Goal: Transaction & Acquisition: Purchase product/service

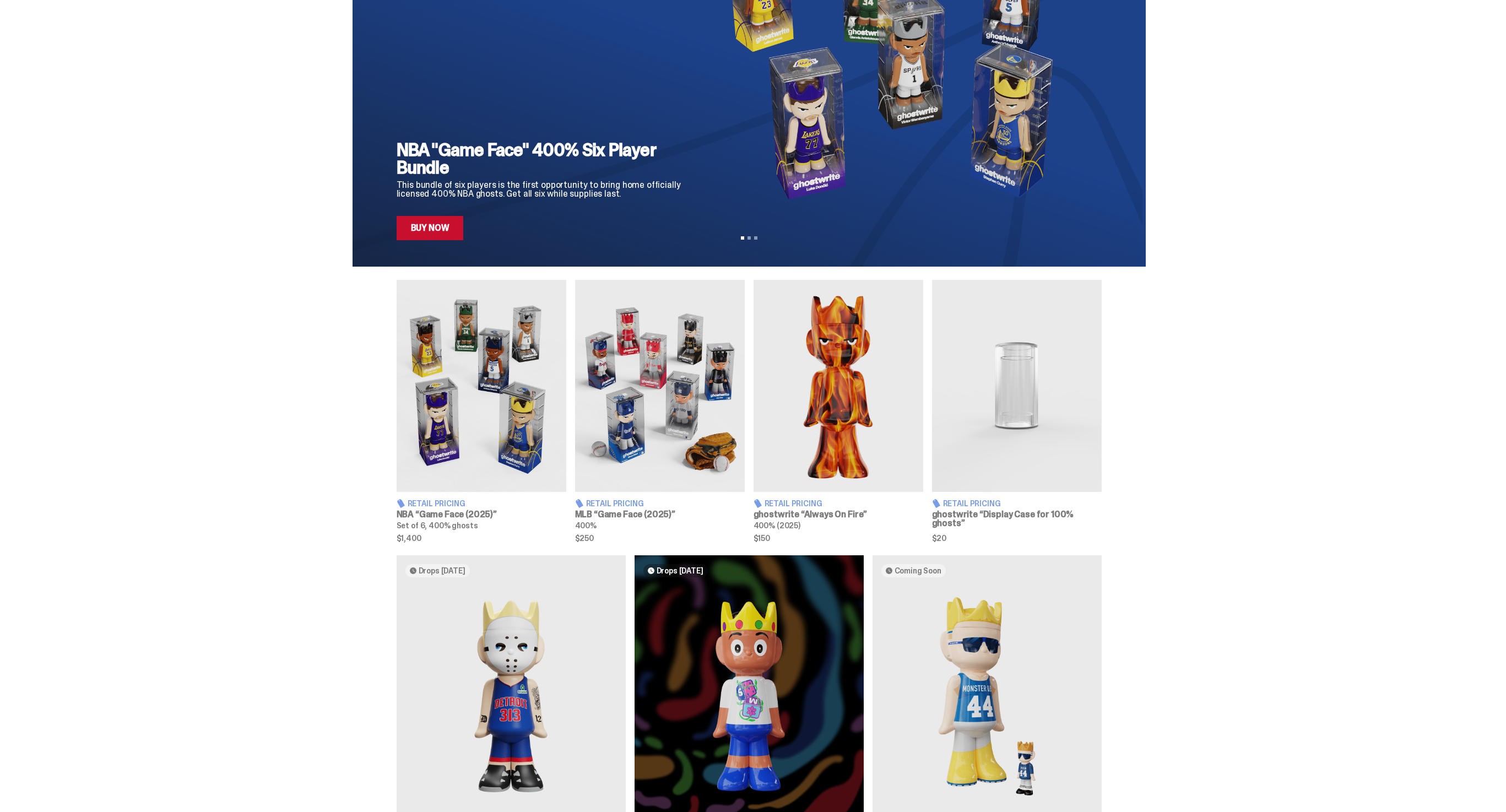
scroll to position [272, 0]
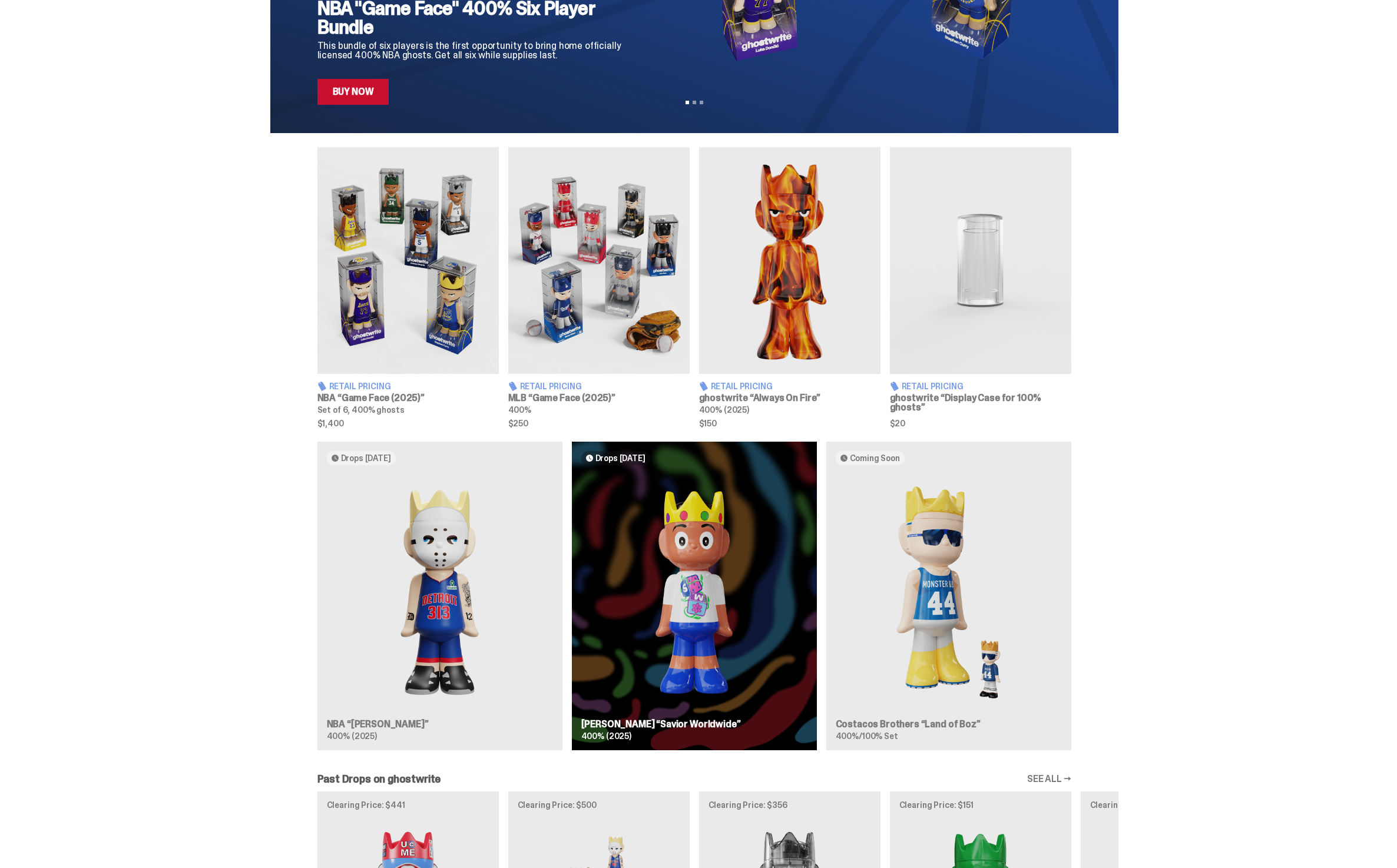
click at [713, 586] on div "Drops Oct 14 NBA “Eminem” 400% (2025) Drops Oct 23 Jae Tips “Savior Worldwide” …" at bounding box center [694, 601] width 848 height 318
click at [646, 457] on div "Drops Oct 14 NBA “Eminem” 400% (2025) Drops Oct 23 Jae Tips “Savior Worldwide” …" at bounding box center [694, 601] width 848 height 318
click at [686, 545] on div "Drops Oct 14 NBA “Eminem” 400% (2025) Drops Oct 23 Jae Tips “Savior Worldwide” …" at bounding box center [694, 601] width 848 height 318
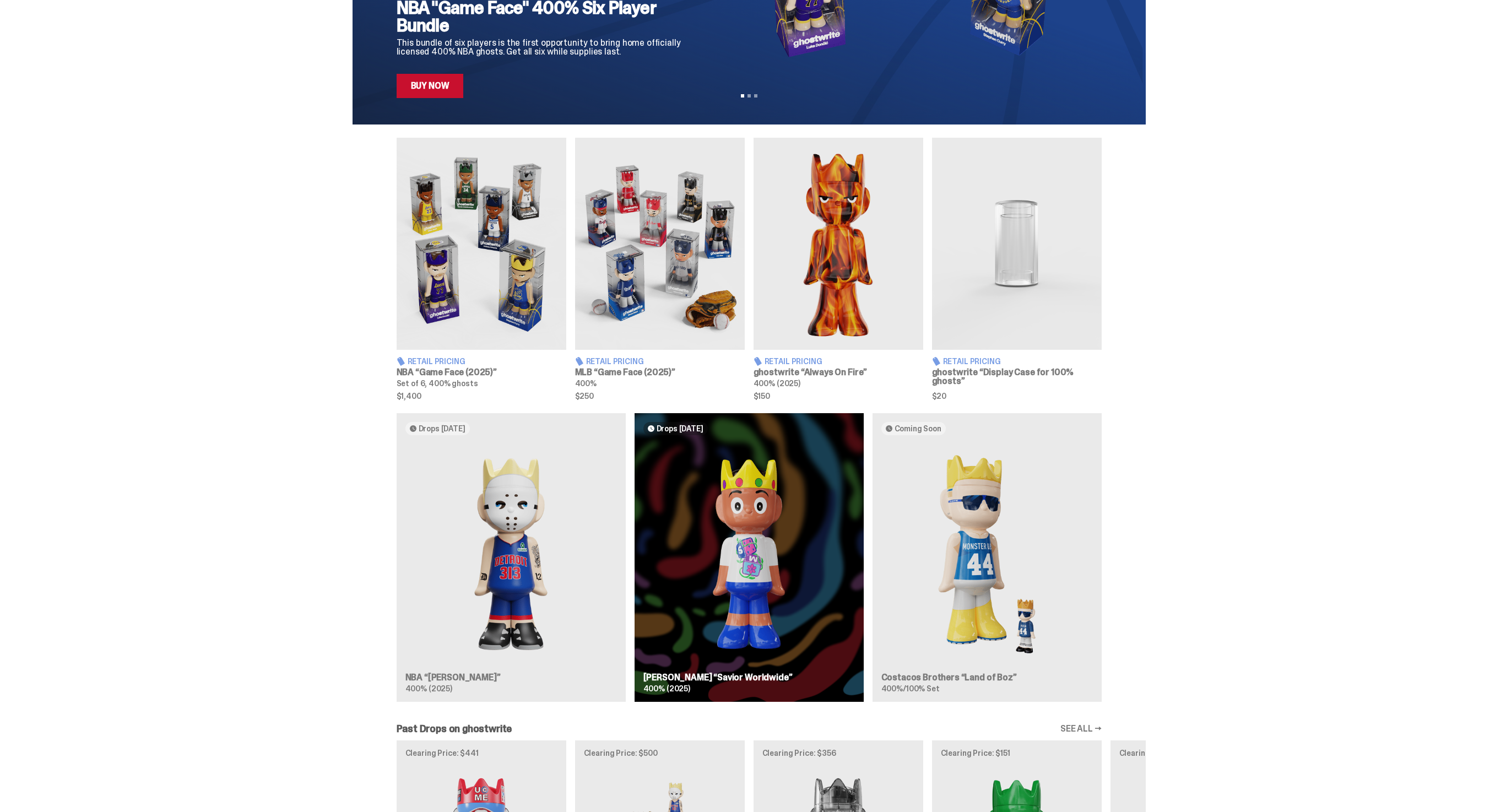
scroll to position [0, 0]
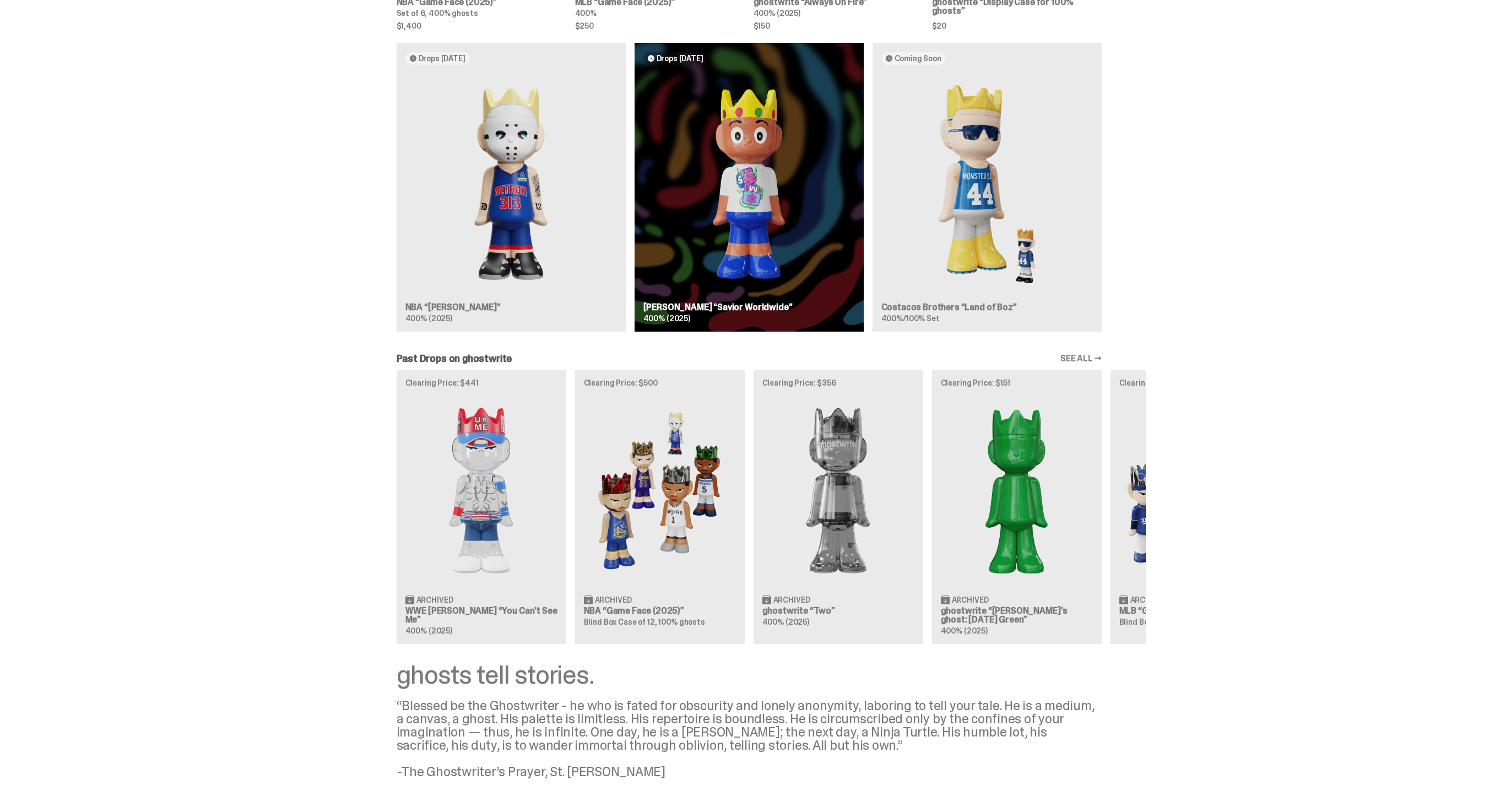
scroll to position [645, 0]
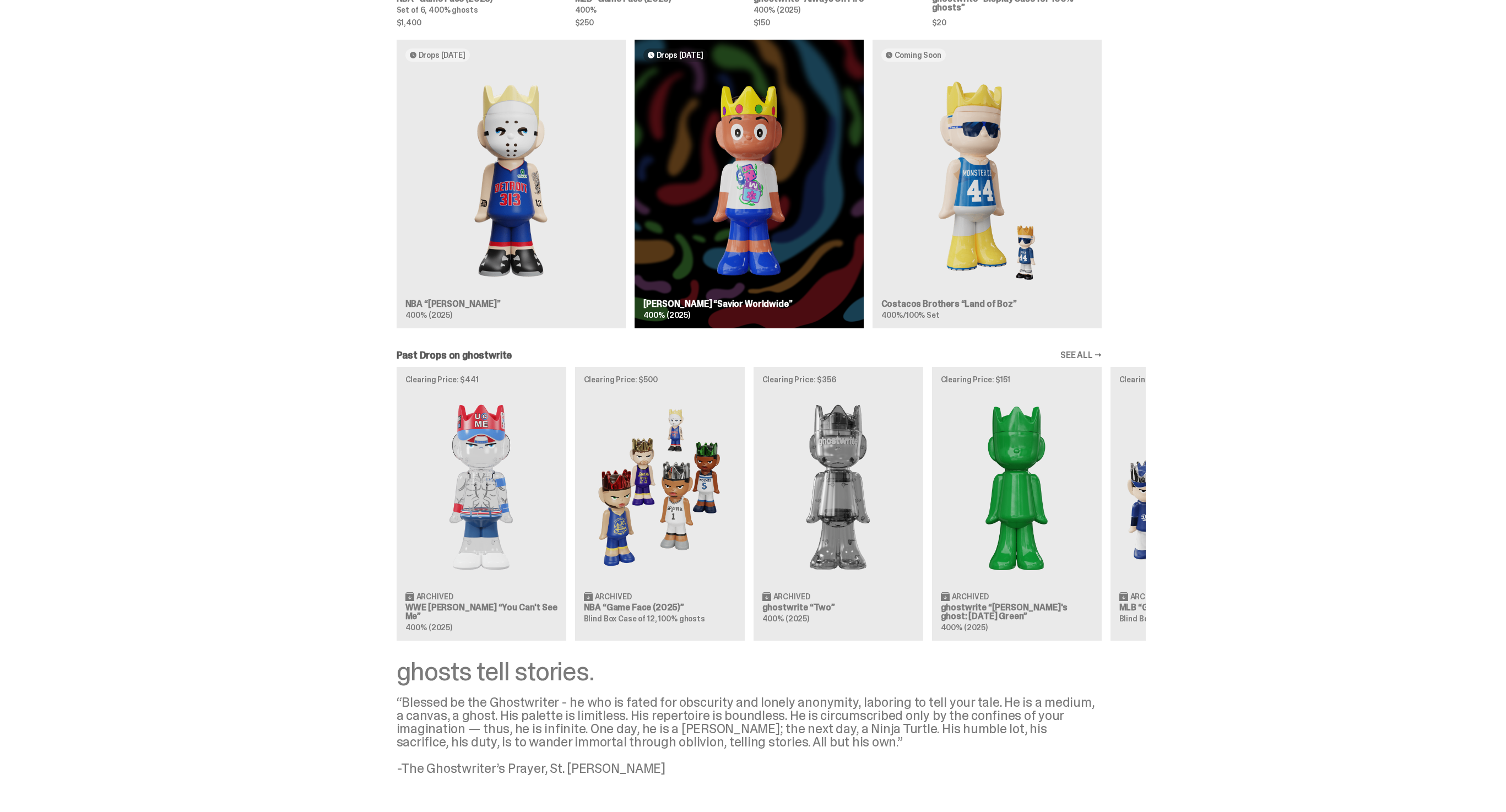
click at [548, 292] on div "Drops Oct 14 NBA “Eminem” 400% (2025) Drops Oct 23 Jae Tips “Savior Worldwide” …" at bounding box center [749, 188] width 793 height 298
click at [523, 253] on div "Drops Oct 14 NBA “Eminem” 400% (2025) Drops Oct 23 Jae Tips “Savior Worldwide” …" at bounding box center [749, 188] width 793 height 298
click at [447, 300] on div "Drops Oct 14 NBA “Eminem” 400% (2025) Drops Oct 23 Jae Tips “Savior Worldwide” …" at bounding box center [749, 188] width 793 height 298
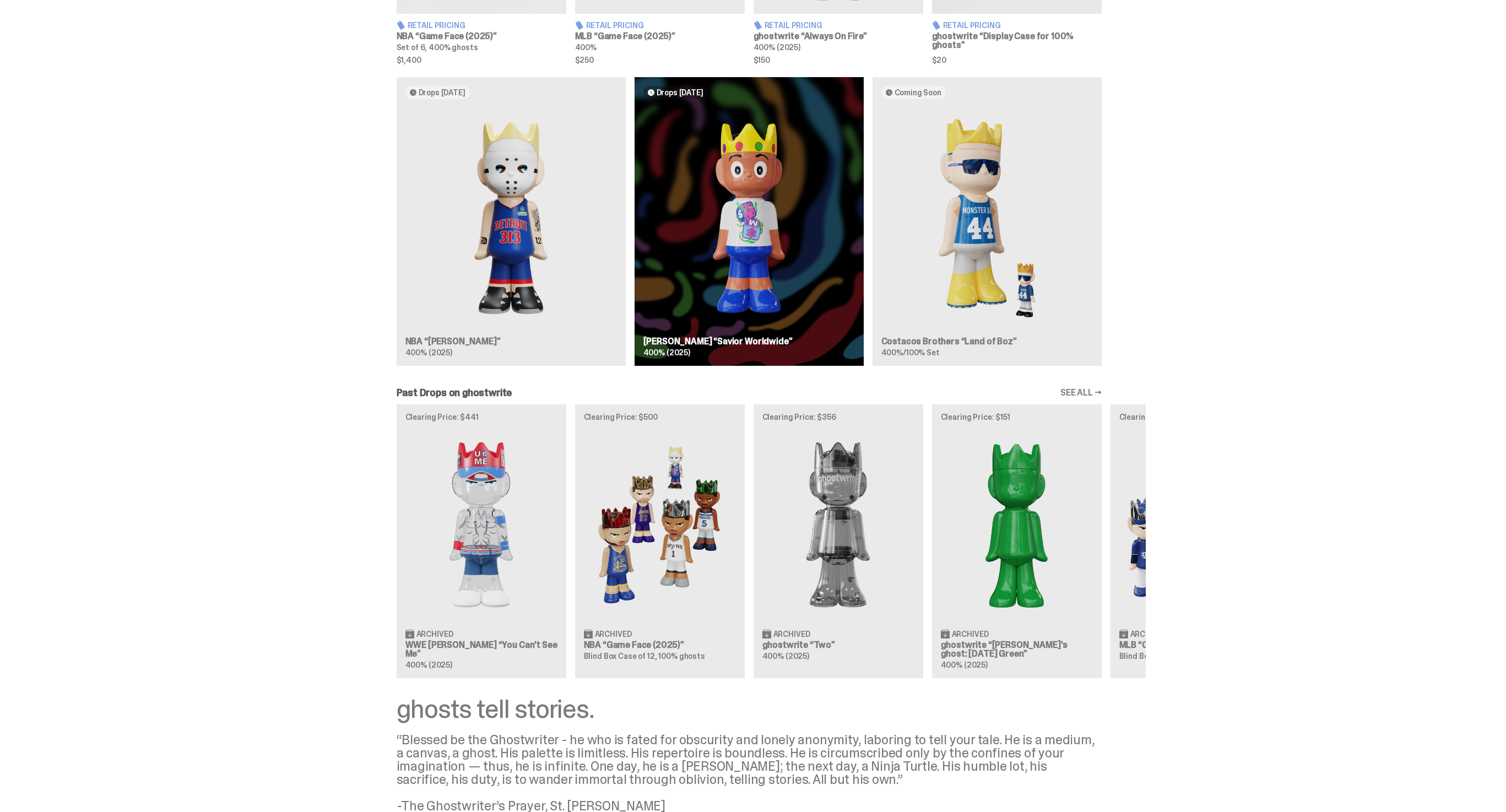
scroll to position [604, 0]
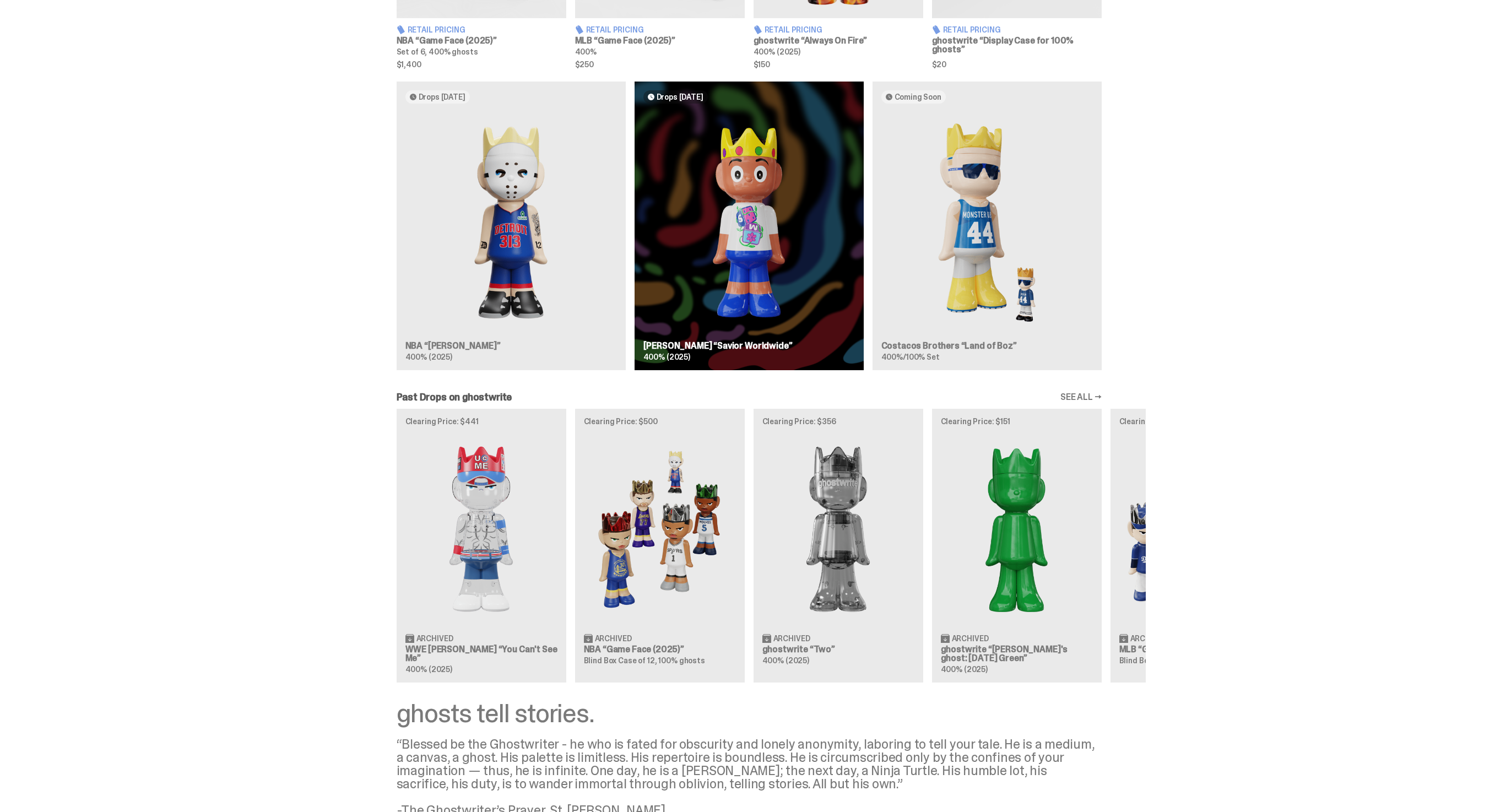
click at [691, 365] on div "Drops Oct 14 NBA “Eminem” 400% (2025) Drops Oct 23 Jae Tips “Savior Worldwide” …" at bounding box center [749, 230] width 793 height 298
click at [691, 349] on div "Drops Oct 14 NBA “Eminem” 400% (2025) Drops Oct 23 Jae Tips “Savior Worldwide” …" at bounding box center [749, 230] width 793 height 298
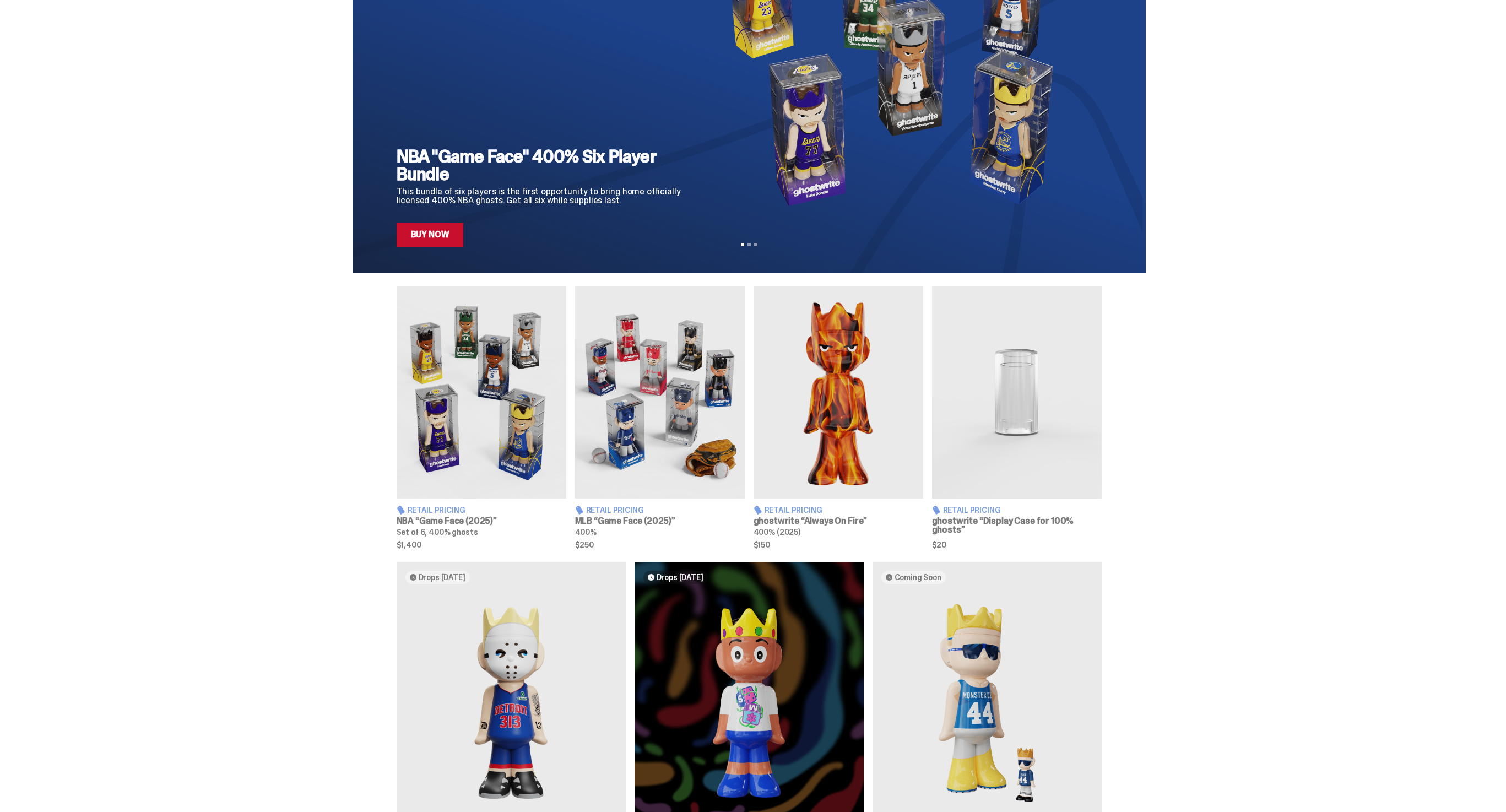
scroll to position [253, 0]
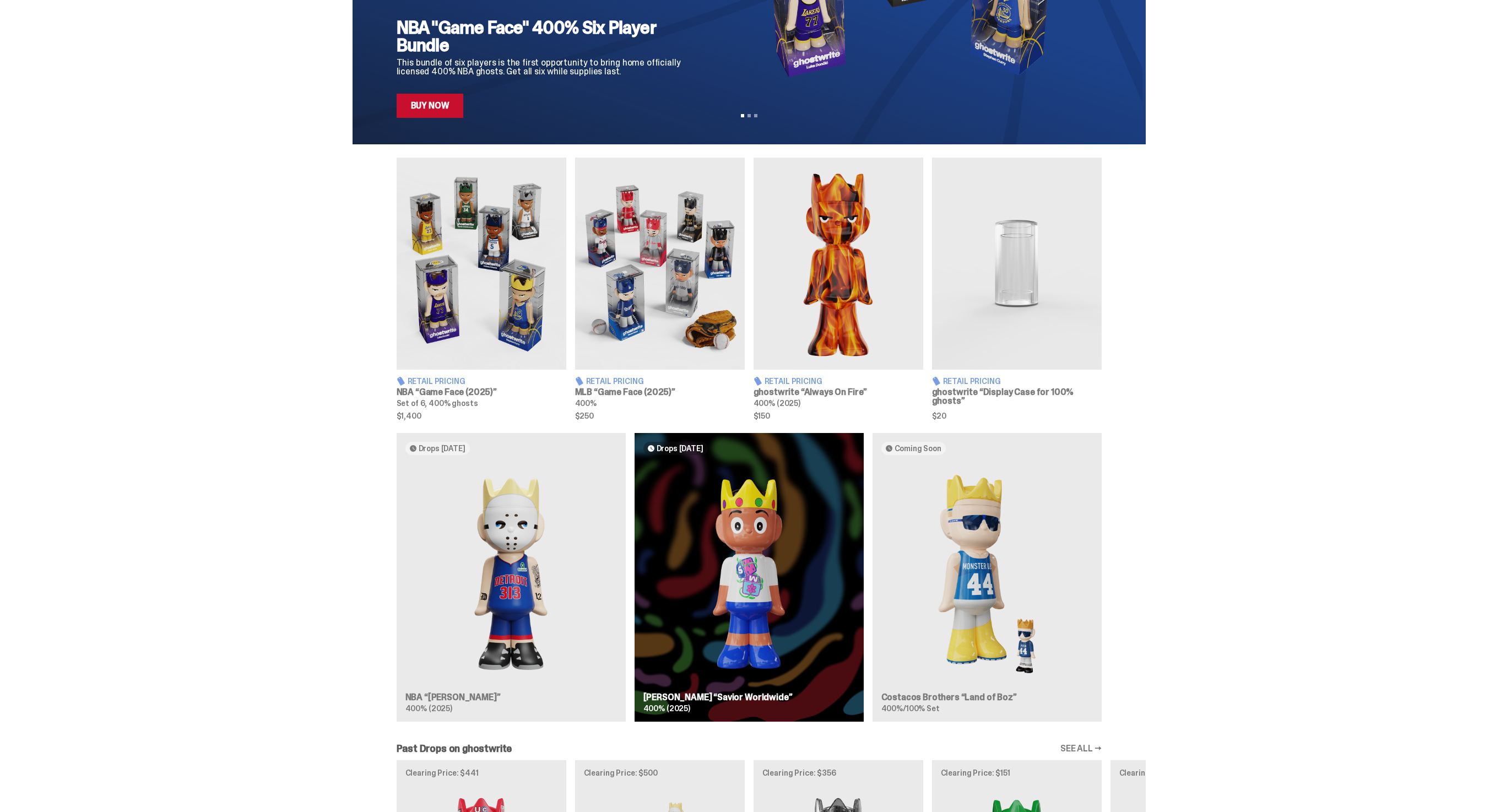
click at [441, 614] on div "Drops Oct 14 NBA “Eminem” 400% (2025) Drops Oct 23 Jae Tips “Savior Worldwide” …" at bounding box center [749, 582] width 793 height 298
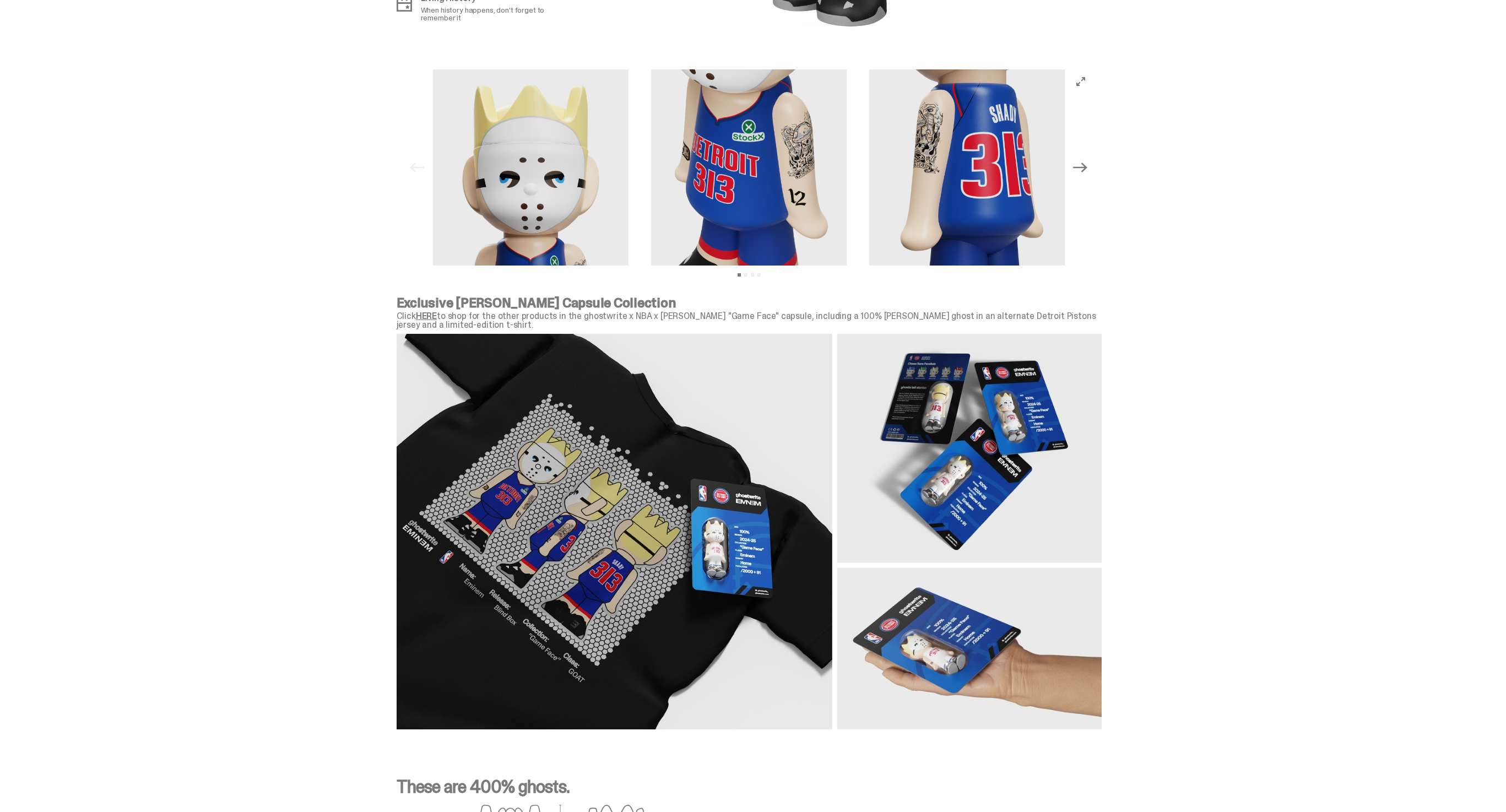
scroll to position [1072, 0]
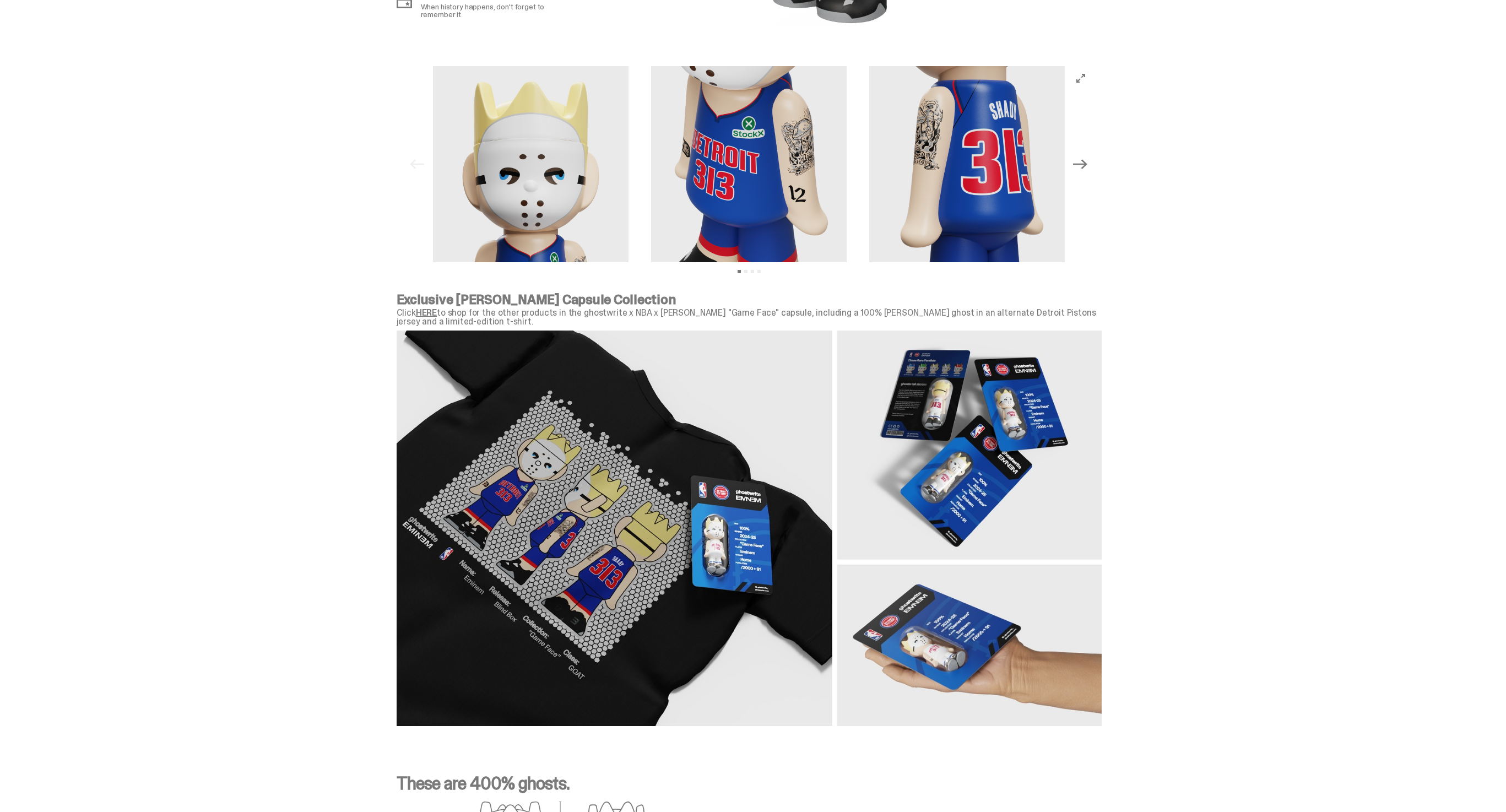
click at [746, 525] on img at bounding box center [749, 528] width 705 height 396
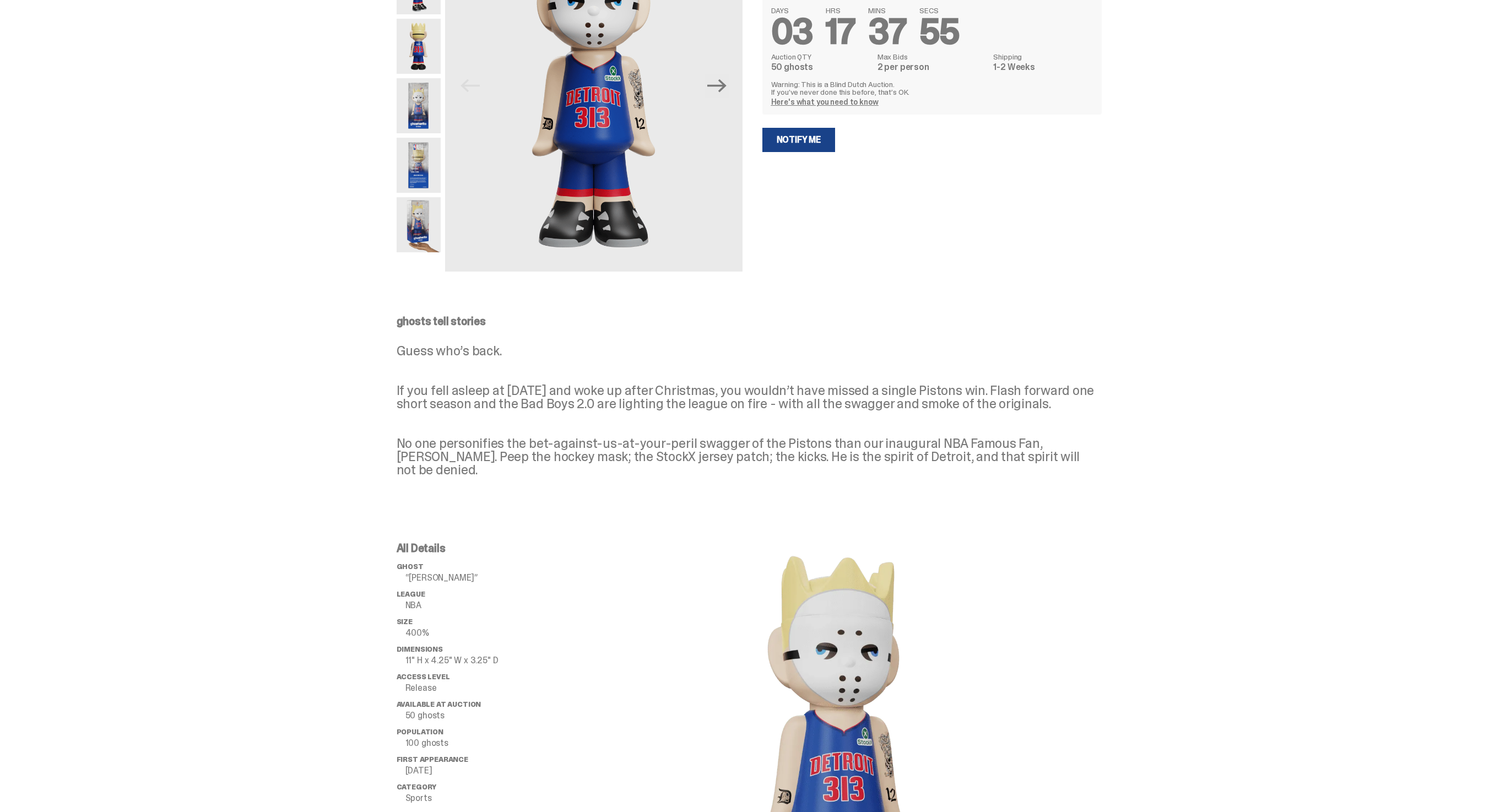
scroll to position [0, 0]
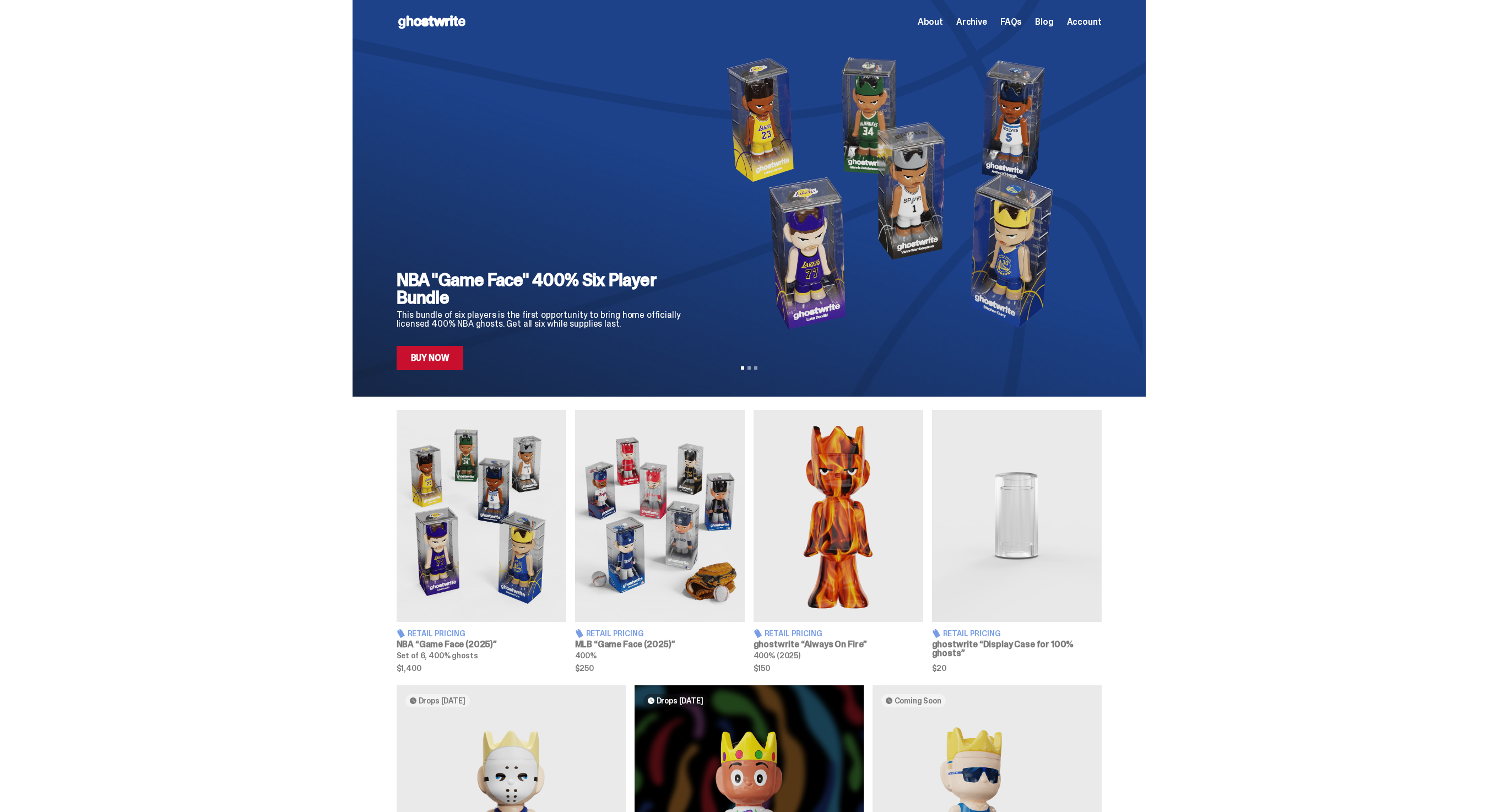
scroll to position [177, 0]
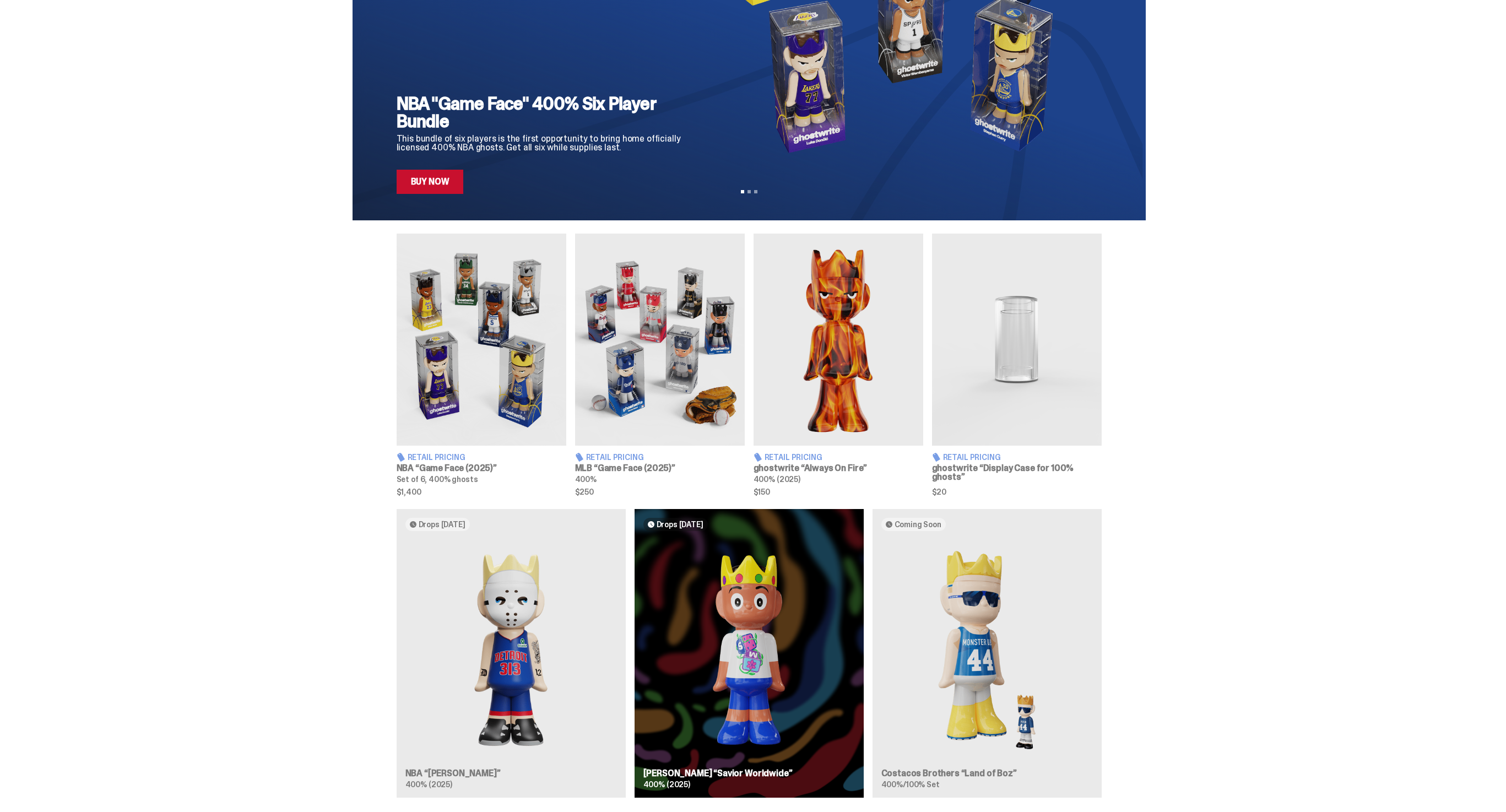
click at [533, 568] on div "Drops Oct 14 NBA “Eminem” 400% (2025) Drops Oct 23 Jae Tips “Savior Worldwide” …" at bounding box center [749, 658] width 793 height 298
click at [529, 593] on div "Drops Oct 14 NBA “Eminem” 400% (2025) Drops Oct 23 Jae Tips “Savior Worldwide” …" at bounding box center [749, 658] width 793 height 298
click at [489, 734] on div "Drops Oct 14 NBA “Eminem” 400% (2025) Drops Oct 23 Jae Tips “Savior Worldwide” …" at bounding box center [749, 658] width 793 height 298
click at [457, 767] on div "Drops Oct 14 NBA “Eminem” 400% (2025) Drops Oct 23 Jae Tips “Savior Worldwide” …" at bounding box center [749, 658] width 793 height 298
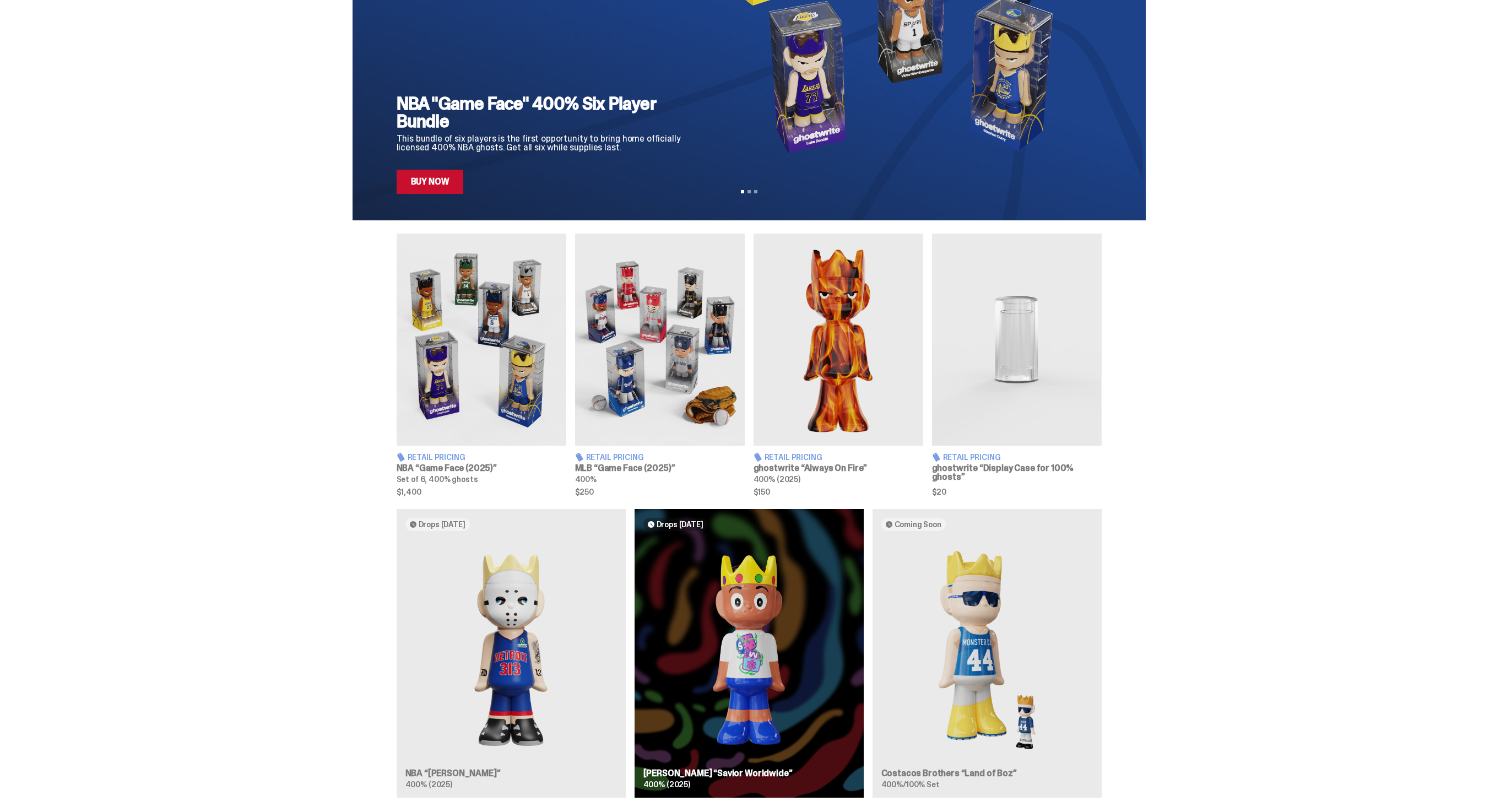
click at [457, 767] on div "Drops Oct 14 NBA “Eminem” 400% (2025) Drops Oct 23 Jae Tips “Savior Worldwide” …" at bounding box center [749, 658] width 793 height 298
click at [479, 705] on div "Drops Oct 14 NBA “Eminem” 400% (2025) Drops Oct 23 Jae Tips “Savior Worldwide” …" at bounding box center [749, 658] width 793 height 298
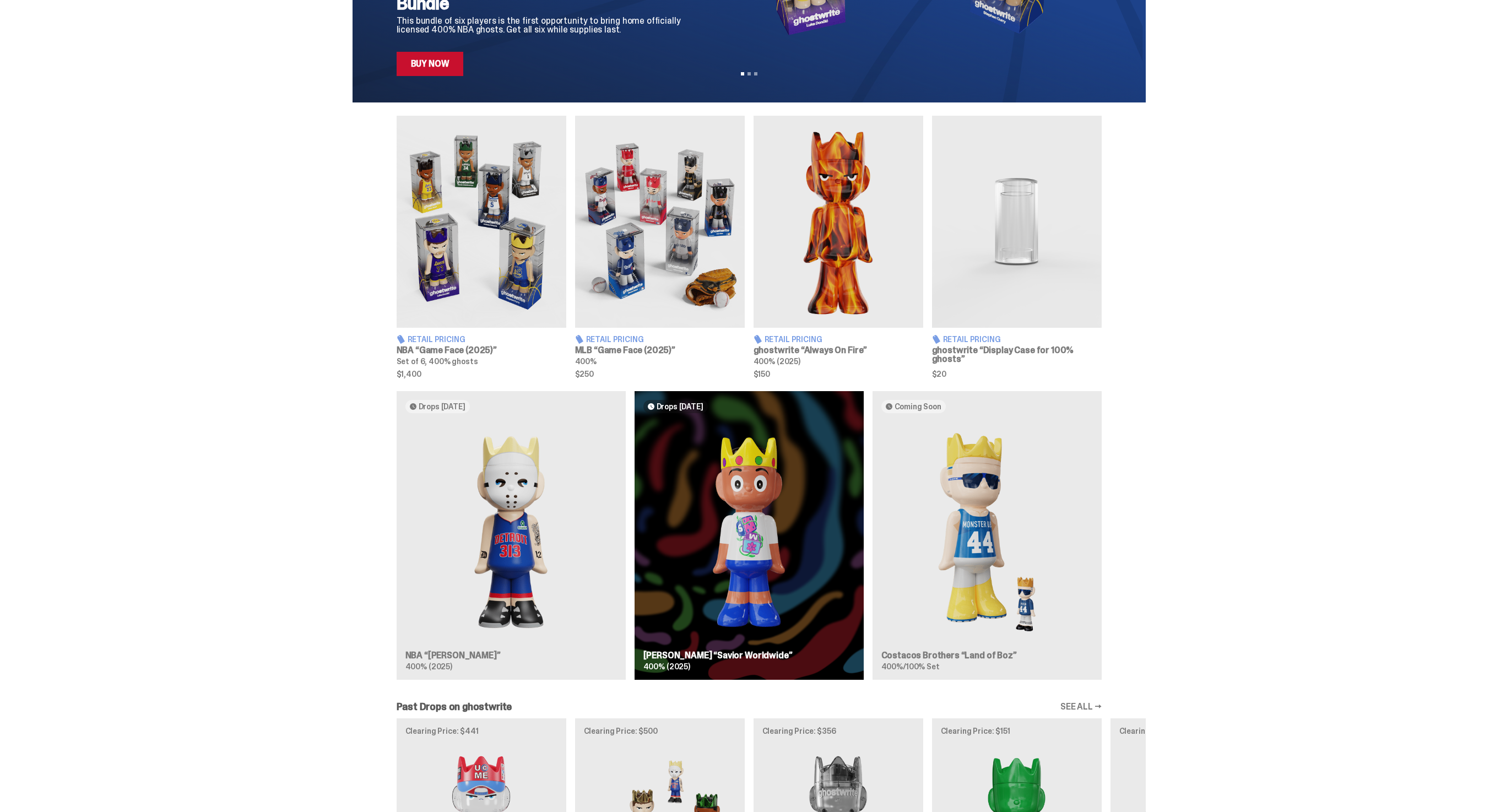
scroll to position [685, 0]
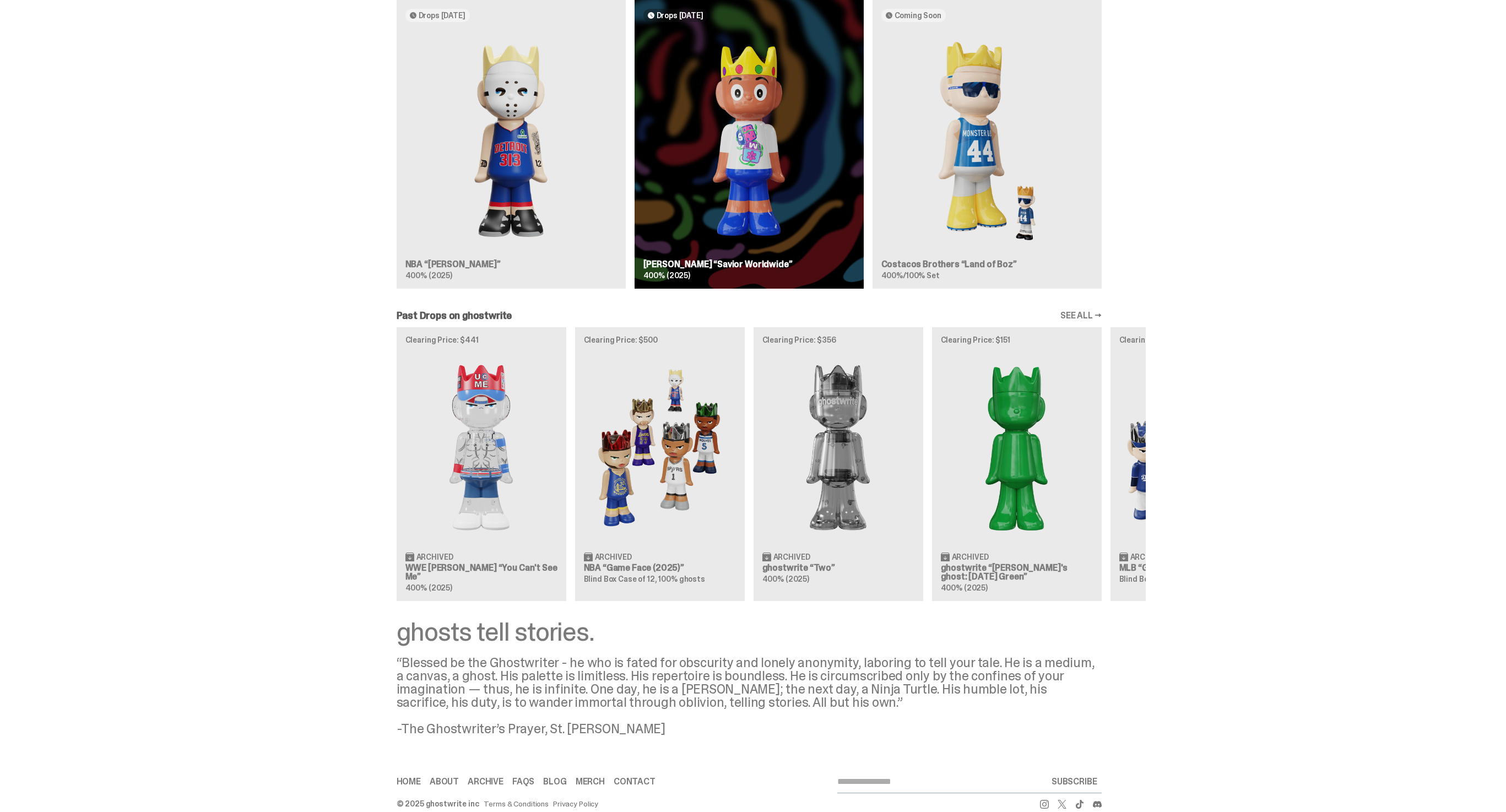
click at [586, 172] on div "Drops Oct 14 NBA “Eminem” 400% (2025) Drops Oct 23 Jae Tips “Savior Worldwide” …" at bounding box center [749, 148] width 793 height 298
click at [531, 184] on div "Drops Oct 14 NBA “Eminem” 400% (2025) Drops Oct 23 Jae Tips “Savior Worldwide” …" at bounding box center [749, 148] width 793 height 298
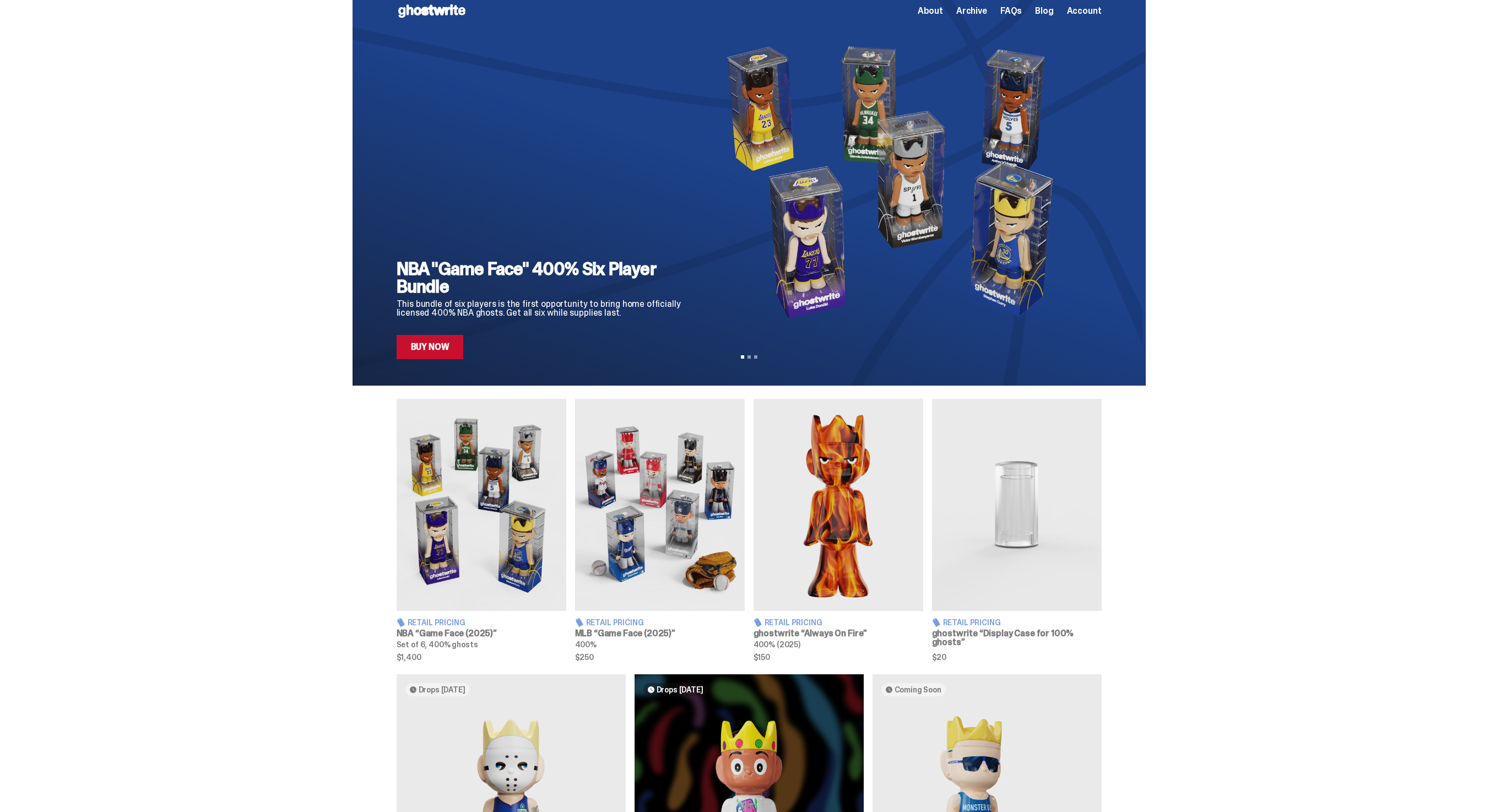
scroll to position [0, 0]
